Goal: Task Accomplishment & Management: Use online tool/utility

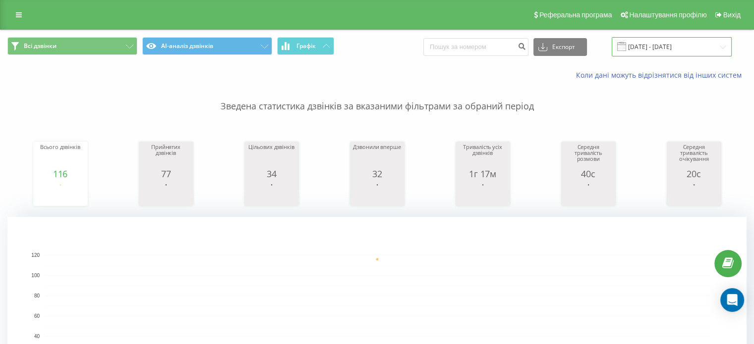
click at [696, 42] on input "[DATE] - [DATE]" at bounding box center [671, 46] width 120 height 19
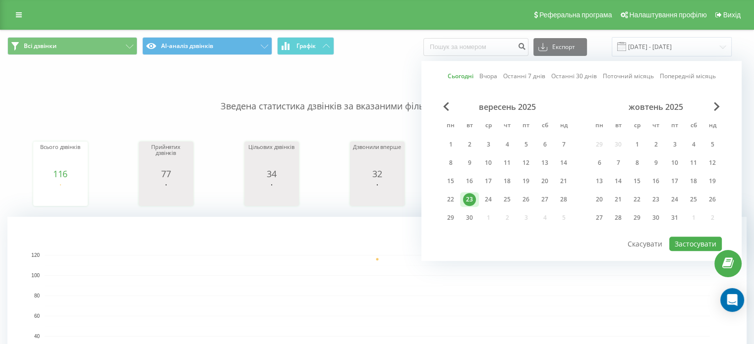
click at [470, 196] on div "23" at bounding box center [469, 199] width 13 height 13
click at [688, 240] on button "Застосувати" at bounding box center [695, 244] width 53 height 14
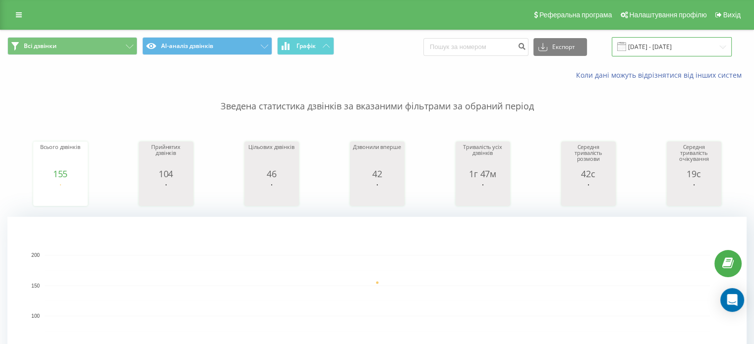
click at [660, 39] on input "[DATE] - [DATE]" at bounding box center [671, 46] width 120 height 19
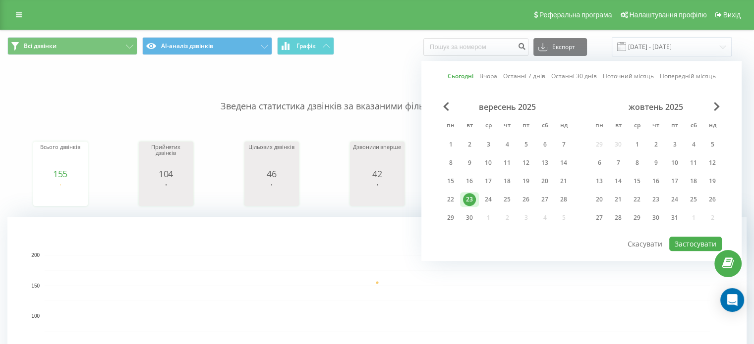
click at [468, 195] on div "23" at bounding box center [469, 199] width 13 height 13
click at [692, 242] on button "Застосувати" at bounding box center [695, 244] width 53 height 14
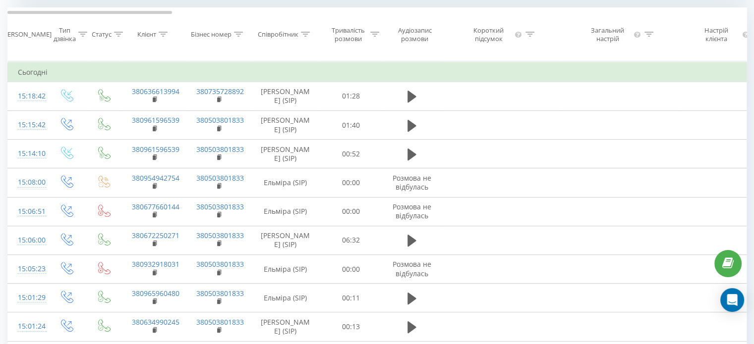
scroll to position [462, 0]
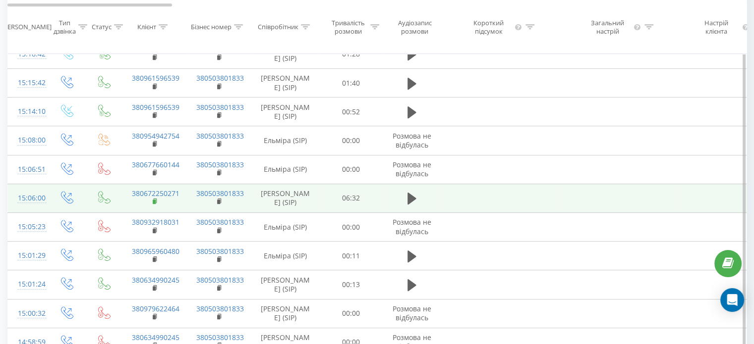
click at [155, 204] on rect at bounding box center [154, 202] width 3 height 4
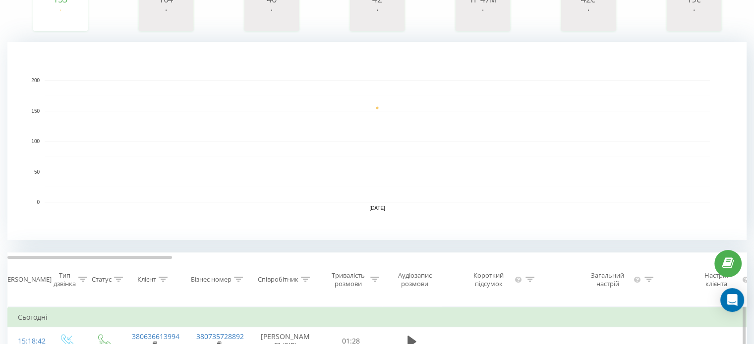
scroll to position [0, 0]
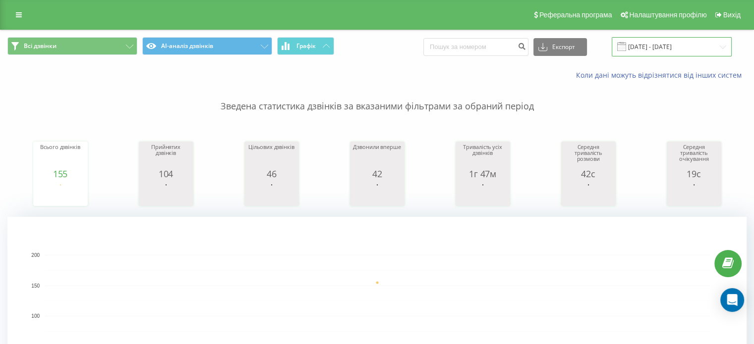
click at [668, 47] on input "[DATE] - [DATE]" at bounding box center [671, 46] width 120 height 19
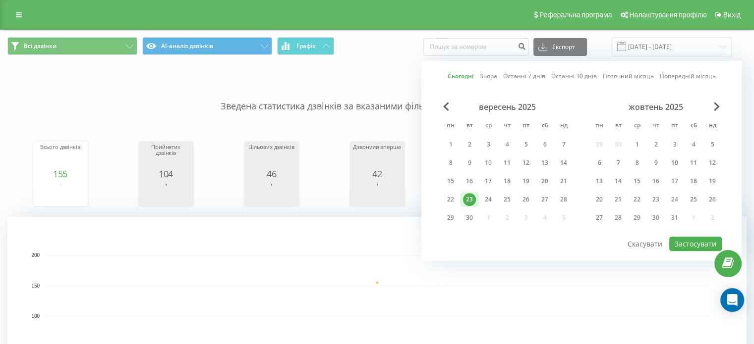
click at [470, 193] on div "23" at bounding box center [469, 199] width 13 height 13
click at [683, 242] on button "Застосувати" at bounding box center [695, 244] width 53 height 14
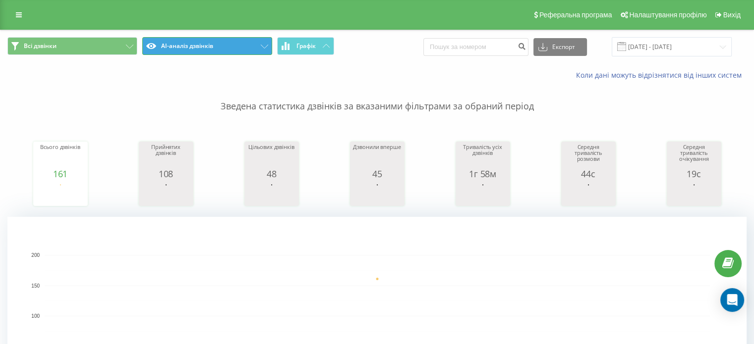
click at [225, 42] on button "AI-аналіз дзвінків" at bounding box center [207, 46] width 130 height 18
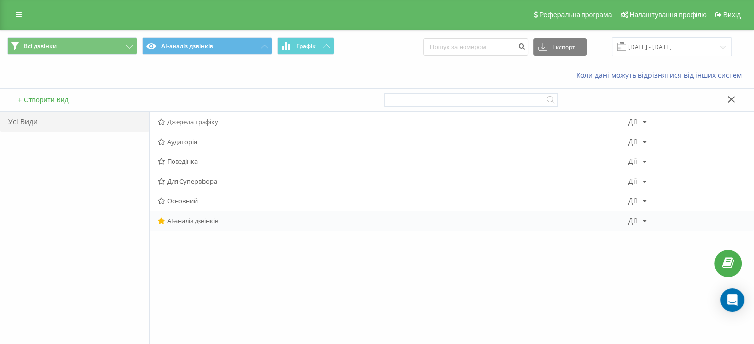
click at [192, 220] on span "AI-аналіз дзвінків" at bounding box center [393, 220] width 470 height 7
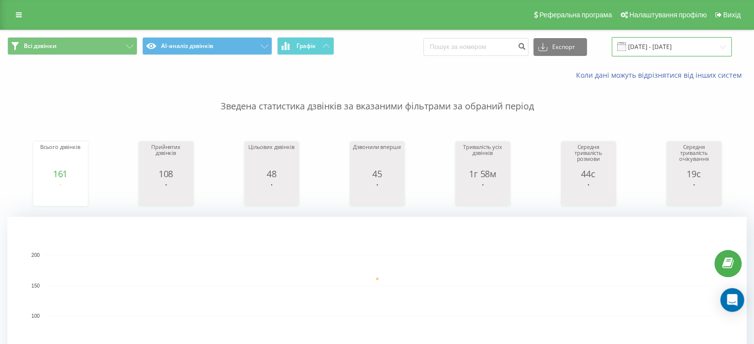
click at [657, 52] on input "[DATE] - [DATE]" at bounding box center [671, 46] width 120 height 19
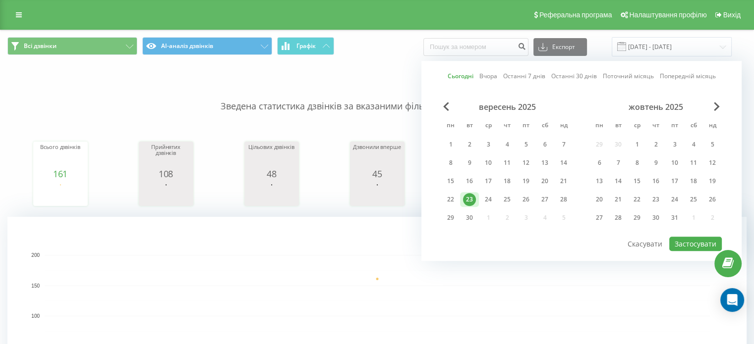
click at [470, 201] on div "23" at bounding box center [469, 199] width 13 height 13
click at [690, 243] on button "Застосувати" at bounding box center [695, 244] width 53 height 14
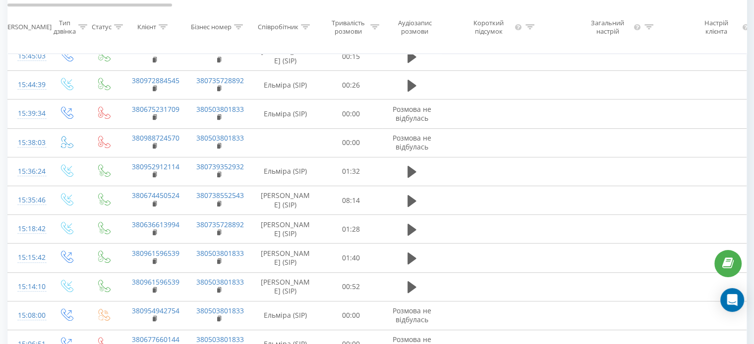
scroll to position [528, 0]
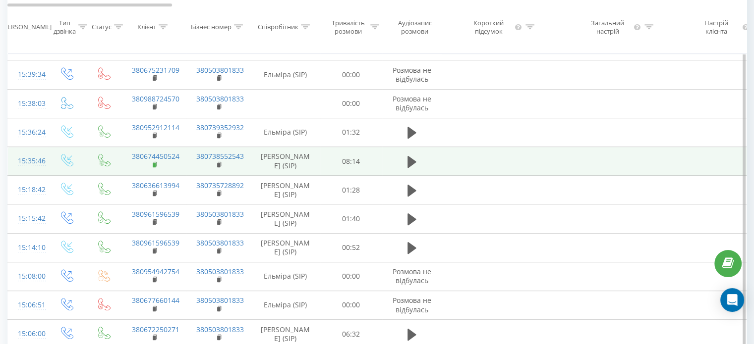
click at [157, 168] on icon at bounding box center [155, 165] width 5 height 7
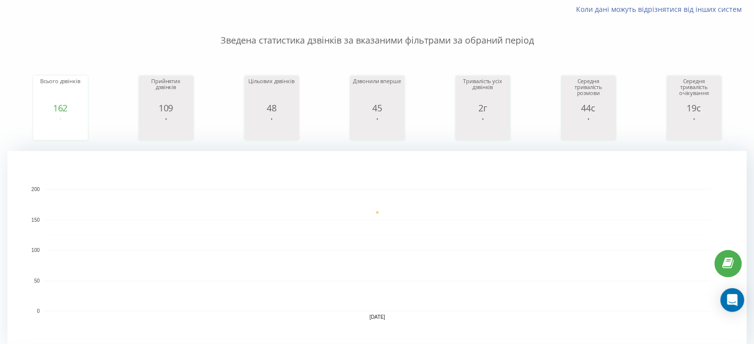
scroll to position [0, 0]
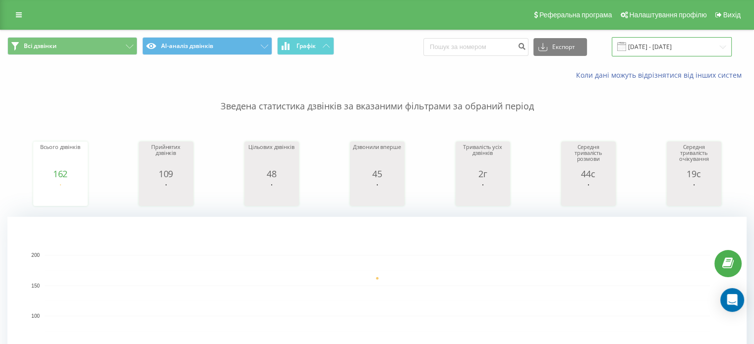
click at [646, 47] on input "[DATE] - [DATE]" at bounding box center [671, 46] width 120 height 19
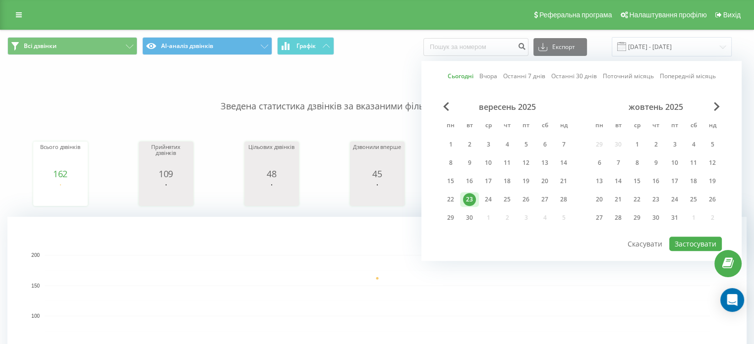
click at [474, 199] on div "23" at bounding box center [469, 199] width 13 height 13
click at [708, 243] on button "Застосувати" at bounding box center [695, 244] width 53 height 14
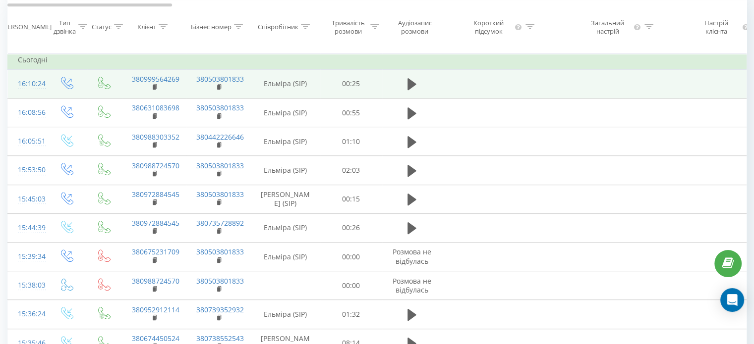
scroll to position [462, 0]
